Goal: Find specific page/section

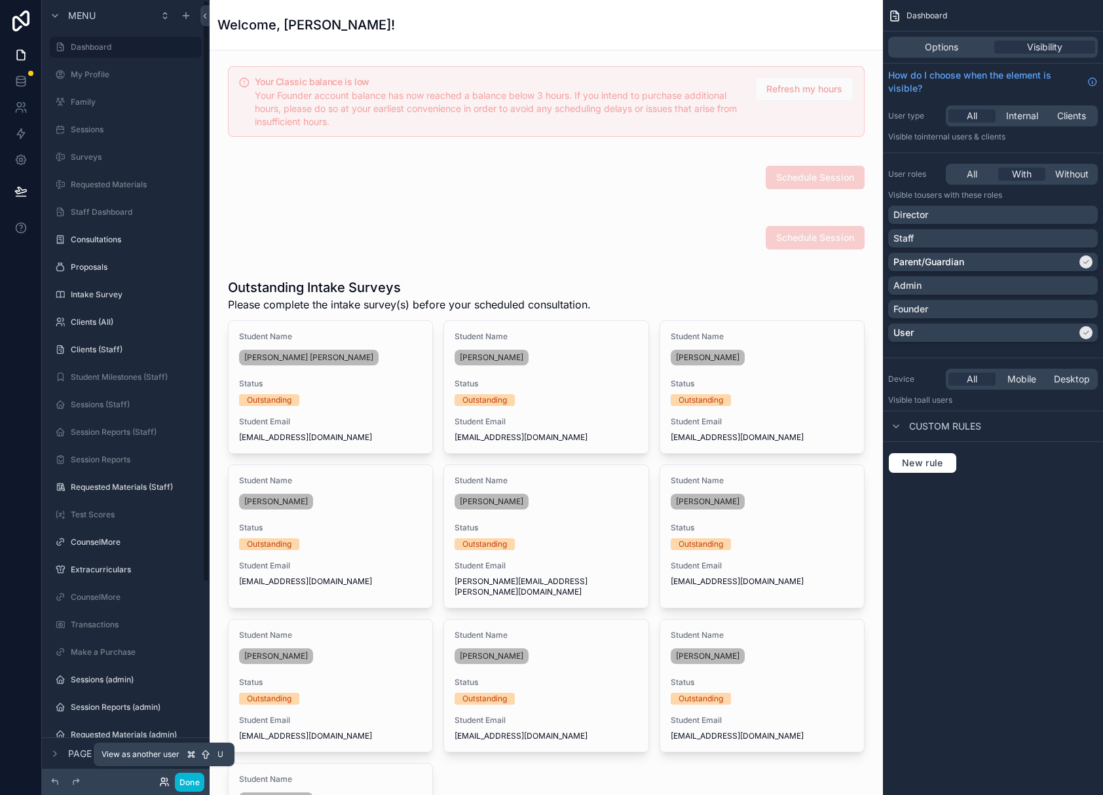
click at [159, 780] on icon at bounding box center [164, 782] width 10 height 10
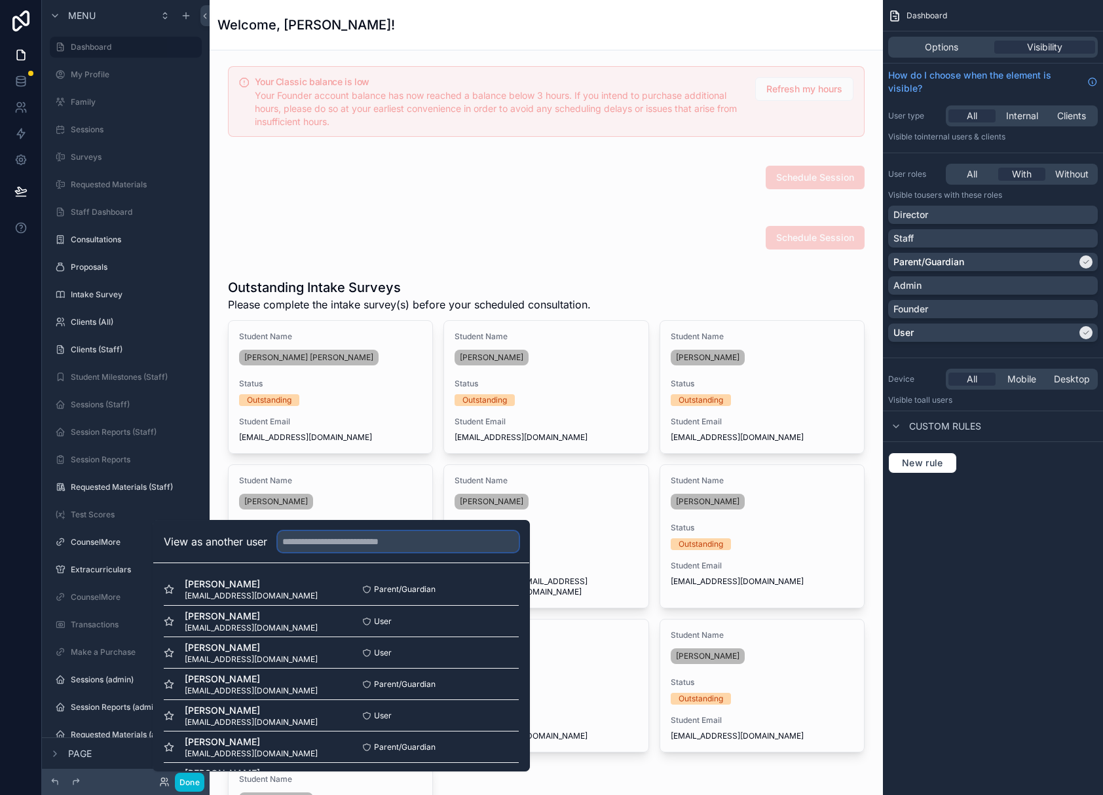
click at [369, 547] on input "text" at bounding box center [398, 541] width 241 height 21
type input "****"
click at [506, 655] on button "Select" at bounding box center [502, 652] width 34 height 19
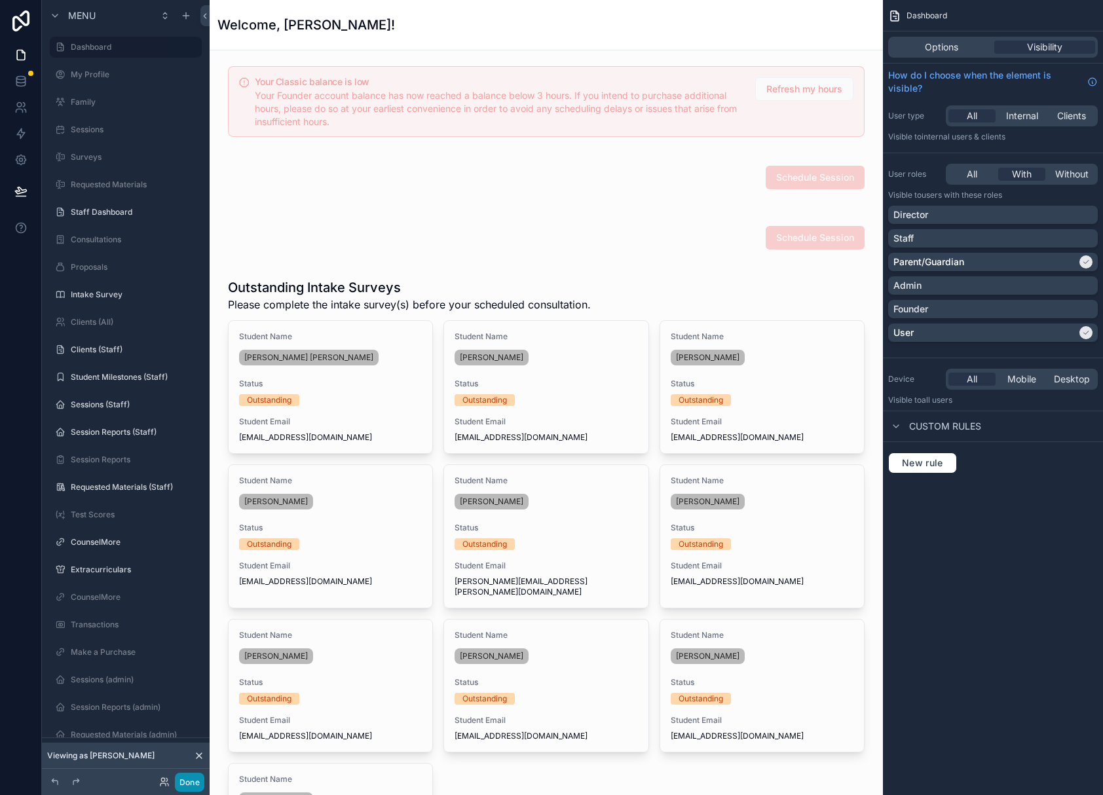
click at [192, 778] on button "Done" at bounding box center [189, 782] width 29 height 19
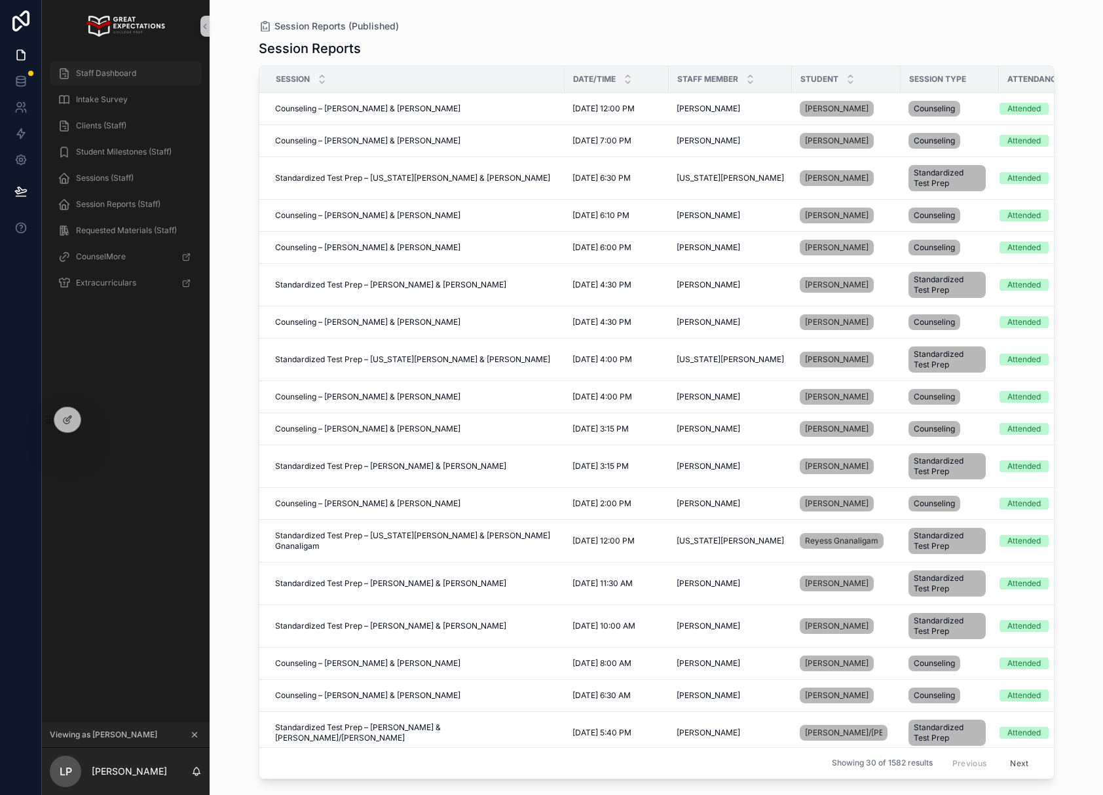
click at [123, 68] on span "Staff Dashboard" at bounding box center [106, 73] width 60 height 10
